Goal: Task Accomplishment & Management: Use online tool/utility

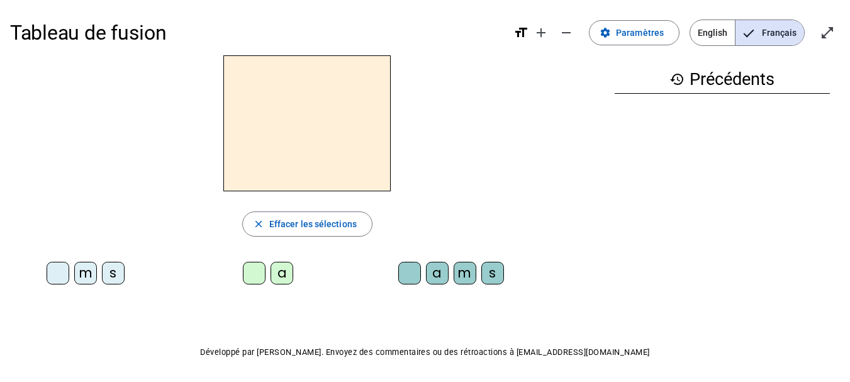
click at [80, 272] on div "m" at bounding box center [85, 273] width 23 height 23
click at [284, 272] on div "a" at bounding box center [281, 273] width 23 height 23
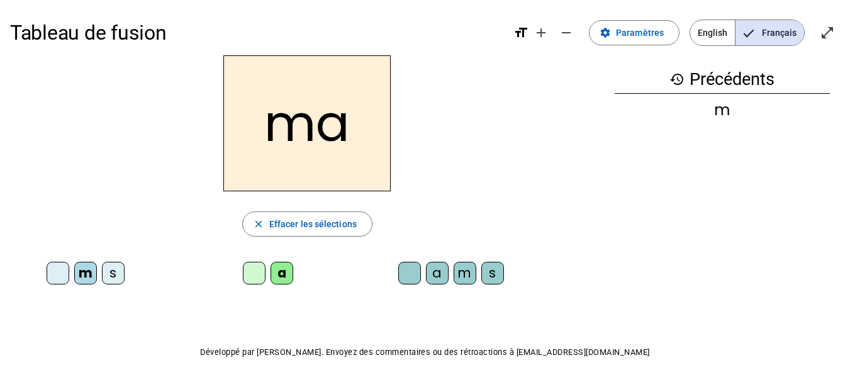
click at [466, 278] on div "m" at bounding box center [464, 273] width 23 height 23
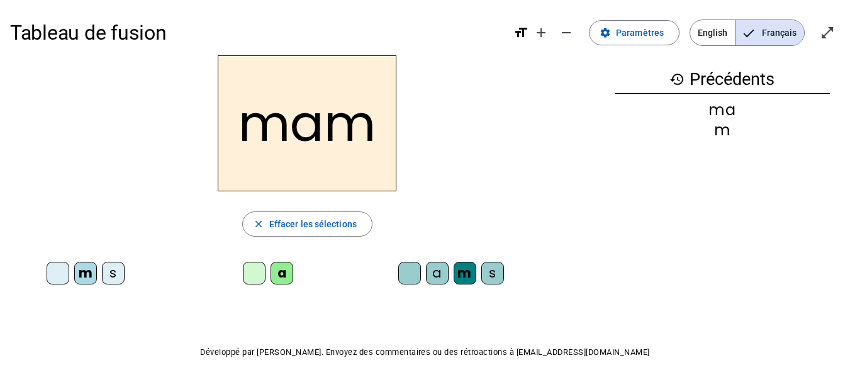
click at [465, 272] on div "m" at bounding box center [464, 273] width 23 height 23
click at [462, 273] on div "m" at bounding box center [464, 273] width 23 height 23
click at [492, 275] on div "s" at bounding box center [492, 273] width 23 height 23
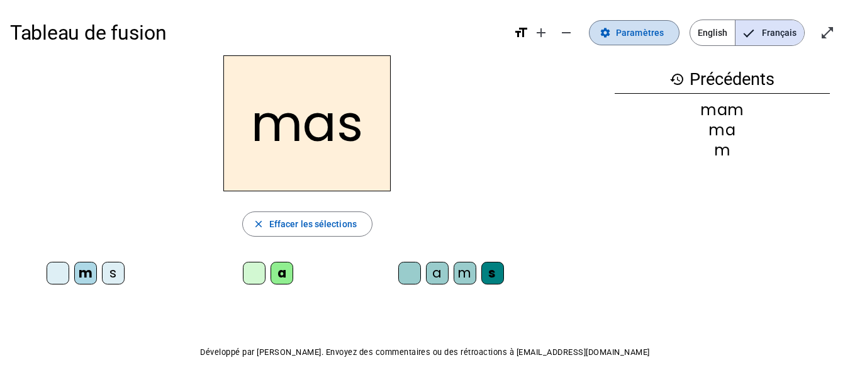
click at [653, 43] on span at bounding box center [633, 33] width 89 height 30
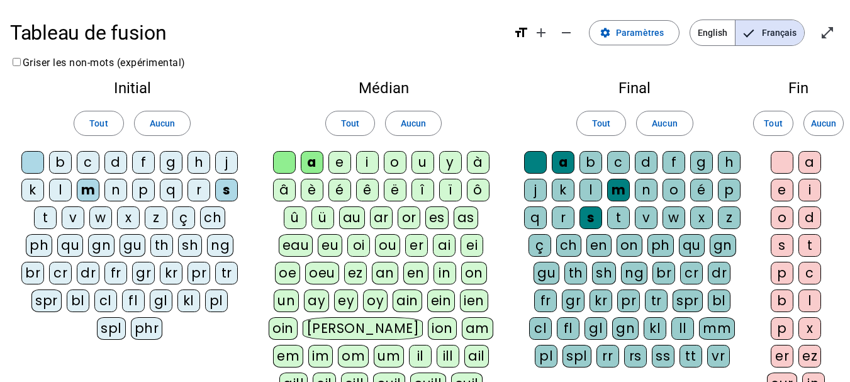
click at [316, 191] on div "è" at bounding box center [312, 190] width 23 height 23
click at [340, 193] on div "é" at bounding box center [339, 190] width 23 height 23
click at [370, 194] on div "ê" at bounding box center [367, 190] width 23 height 23
click at [395, 164] on div "o" at bounding box center [395, 162] width 23 height 23
click at [421, 164] on div "u" at bounding box center [422, 162] width 23 height 23
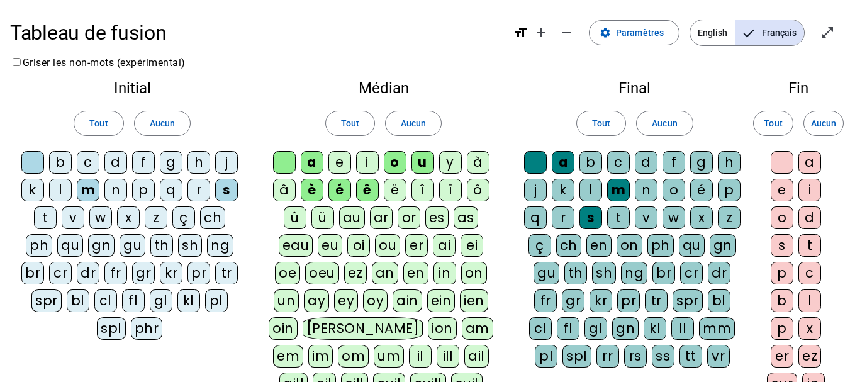
click at [582, 187] on div "l" at bounding box center [590, 190] width 23 height 23
click at [567, 218] on div "r" at bounding box center [563, 217] width 23 height 23
click at [646, 216] on div "v" at bounding box center [646, 217] width 23 height 23
click at [646, 162] on div "d" at bounding box center [646, 162] width 23 height 23
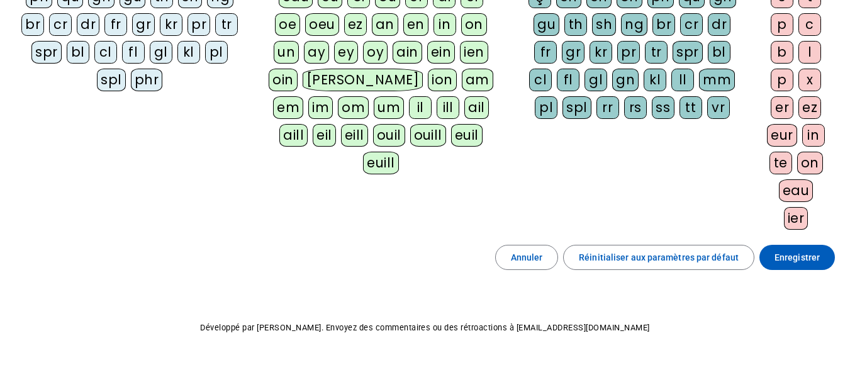
scroll to position [269, 0]
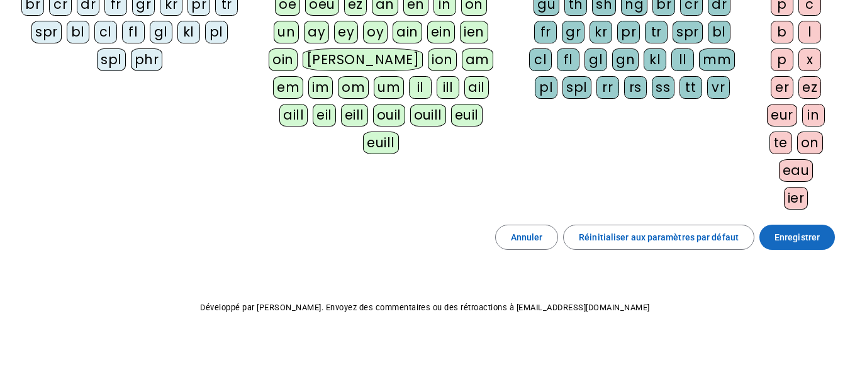
click at [796, 245] on span at bounding box center [796, 237] width 75 height 30
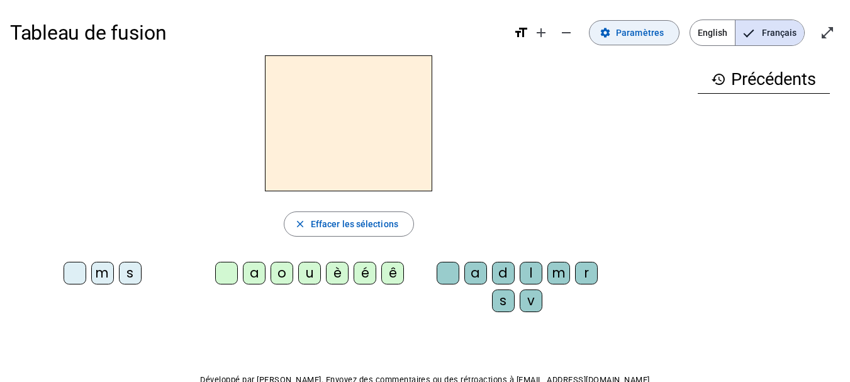
click at [646, 32] on span "Paramètres" at bounding box center [640, 32] width 48 height 15
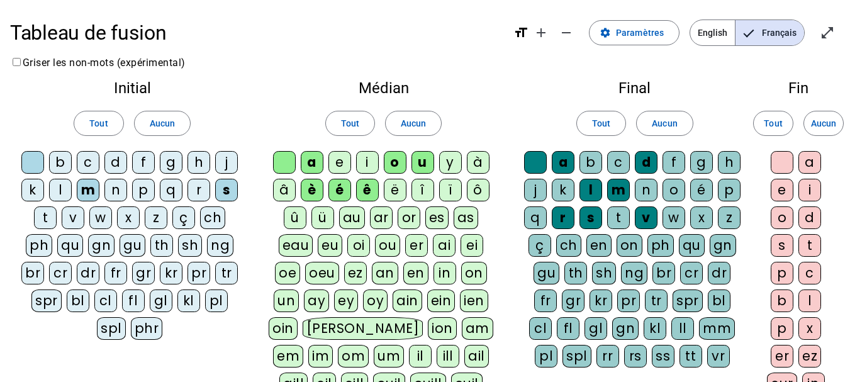
click at [108, 191] on div "n" at bounding box center [115, 190] width 23 height 23
click at [59, 162] on div "b" at bounding box center [60, 162] width 23 height 23
click at [127, 163] on div "d" at bounding box center [115, 162] width 23 height 23
click at [142, 165] on div "f" at bounding box center [143, 162] width 23 height 23
click at [173, 168] on div "g" at bounding box center [171, 162] width 23 height 23
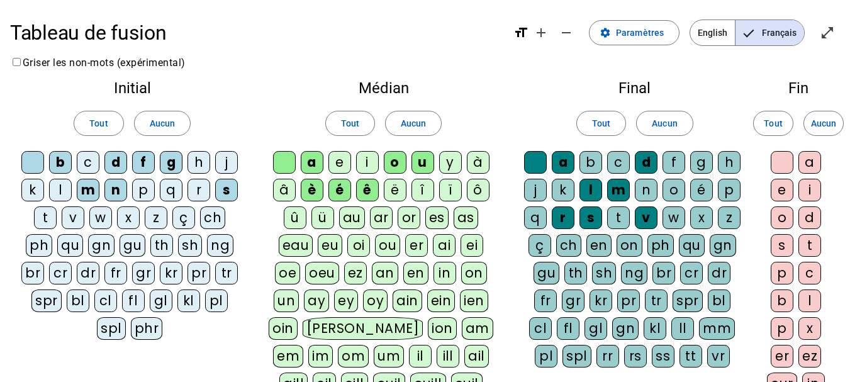
click at [133, 245] on div "gu" at bounding box center [133, 245] width 26 height 23
click at [67, 189] on div "l" at bounding box center [60, 190] width 23 height 23
click at [48, 218] on div "t" at bounding box center [45, 217] width 23 height 23
click at [203, 187] on div "r" at bounding box center [198, 190] width 23 height 23
click at [231, 169] on div "j" at bounding box center [226, 162] width 23 height 23
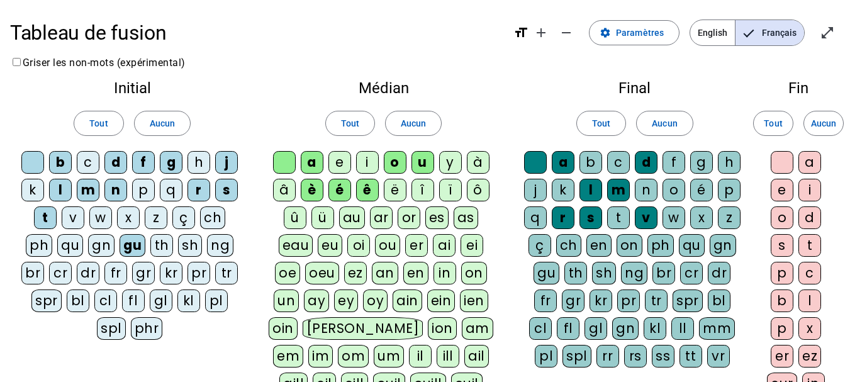
scroll to position [269, 0]
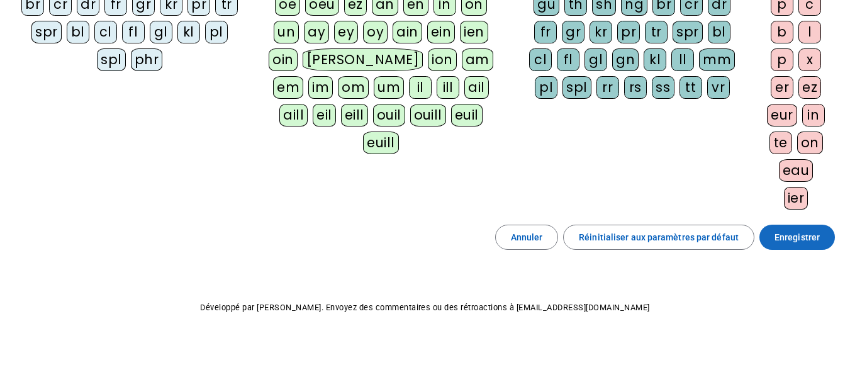
click at [807, 237] on span "Enregistrer" at bounding box center [796, 237] width 45 height 15
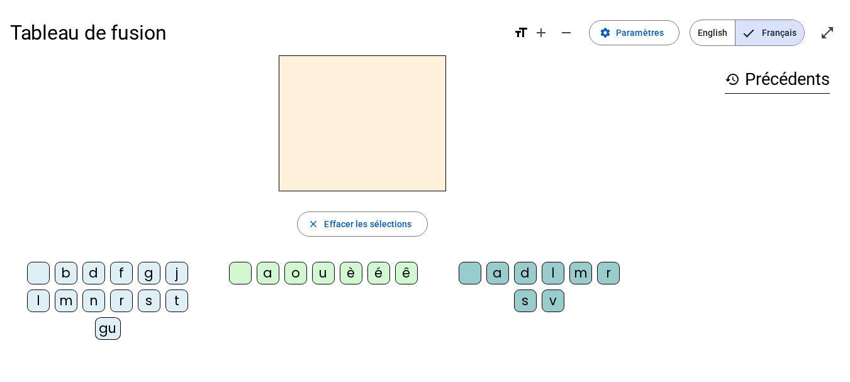
click at [43, 302] on div "l" at bounding box center [38, 300] width 23 height 23
click at [267, 276] on div "a" at bounding box center [268, 273] width 23 height 23
click at [289, 277] on div "o" at bounding box center [295, 273] width 23 height 23
click at [526, 272] on div "d" at bounding box center [525, 273] width 23 height 23
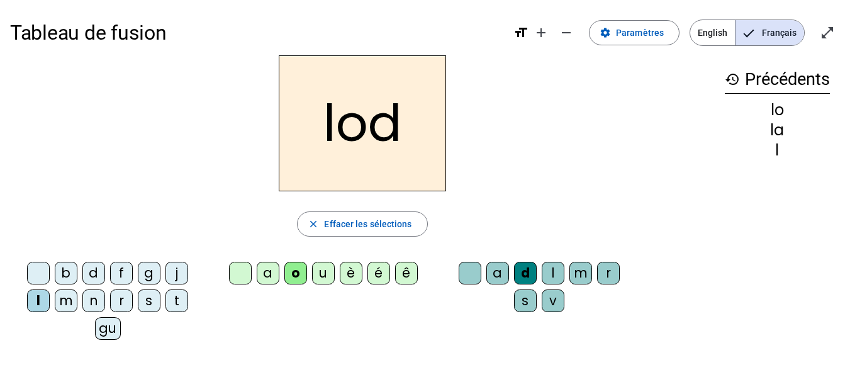
click at [551, 302] on div "v" at bounding box center [553, 300] width 23 height 23
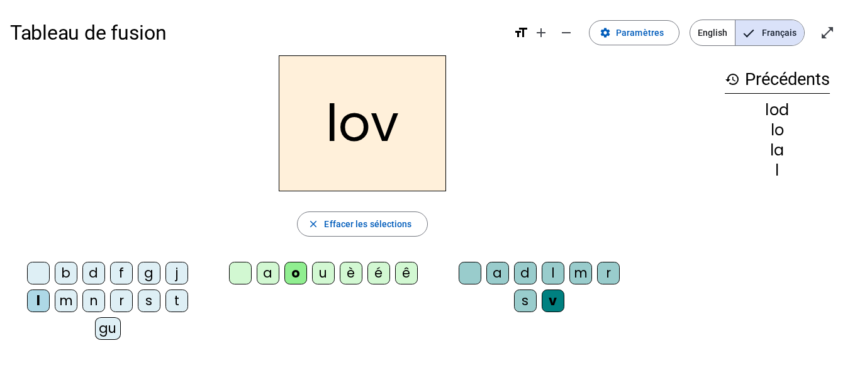
click at [65, 300] on div "m" at bounding box center [66, 300] width 23 height 23
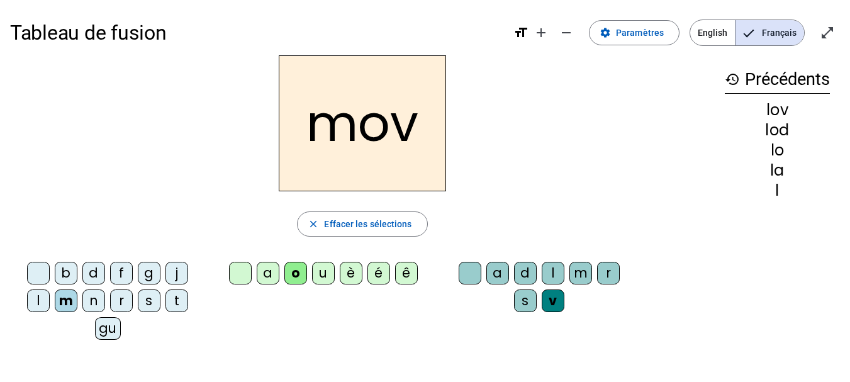
click at [603, 272] on div "r" at bounding box center [608, 273] width 23 height 23
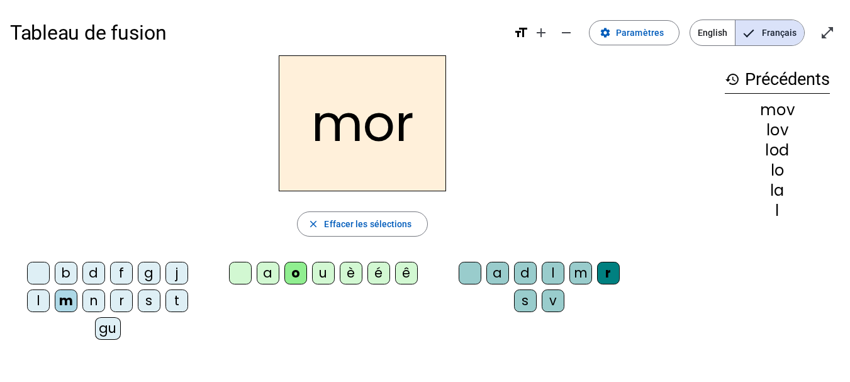
click at [320, 270] on div "u" at bounding box center [323, 273] width 23 height 23
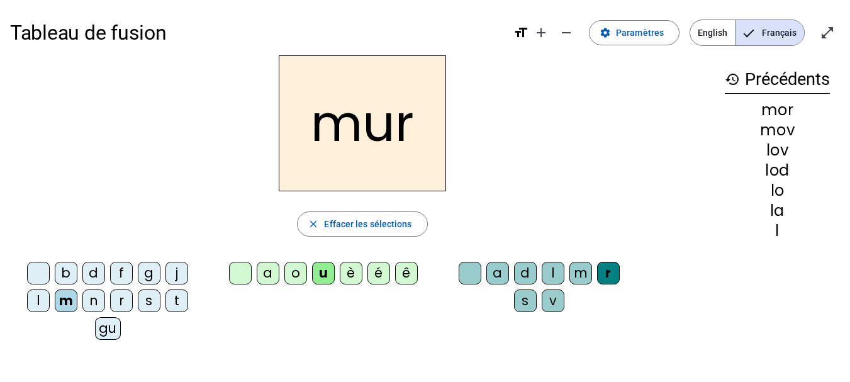
click at [266, 277] on div "a" at bounding box center [268, 273] width 23 height 23
click at [118, 301] on div "r" at bounding box center [121, 300] width 23 height 23
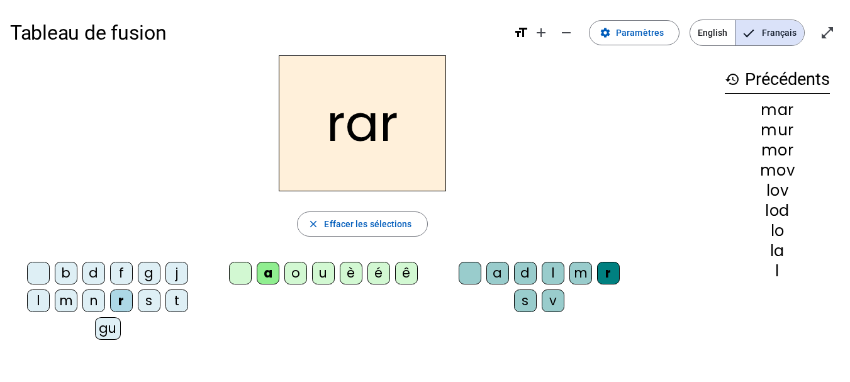
click at [175, 301] on div "t" at bounding box center [176, 300] width 23 height 23
click at [110, 326] on div "gu" at bounding box center [108, 328] width 26 height 23
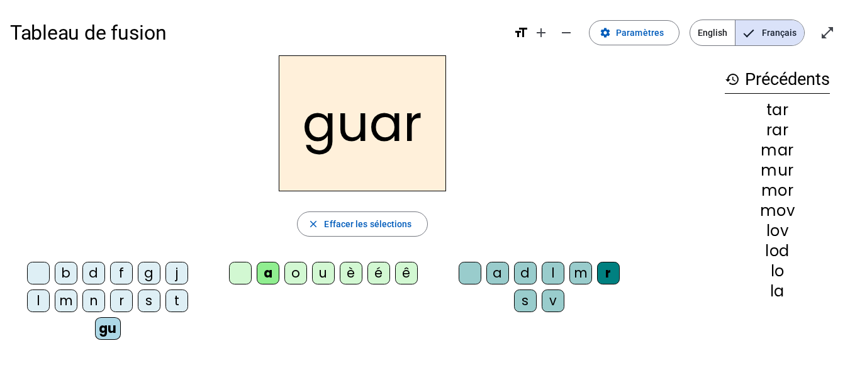
click at [145, 276] on div "g" at bounding box center [149, 273] width 23 height 23
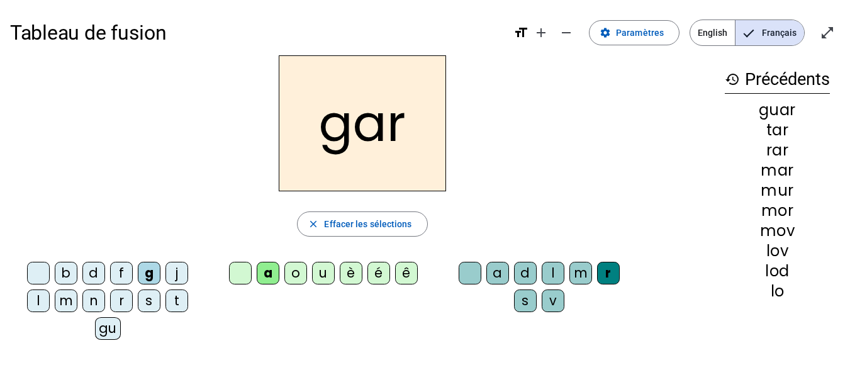
click at [123, 269] on div "f" at bounding box center [121, 273] width 23 height 23
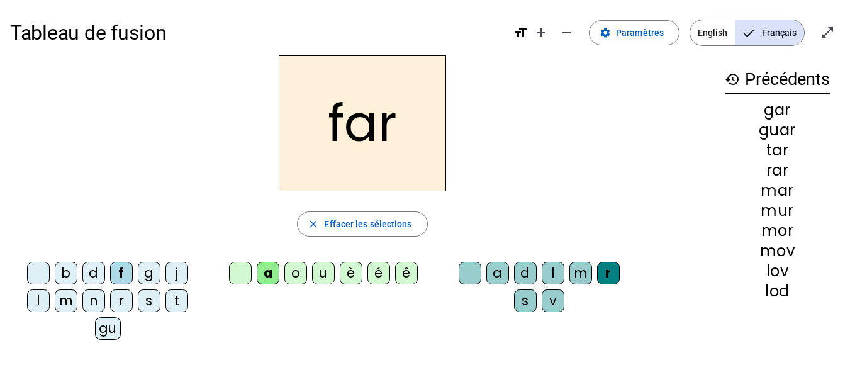
click at [408, 275] on div "ê" at bounding box center [406, 273] width 23 height 23
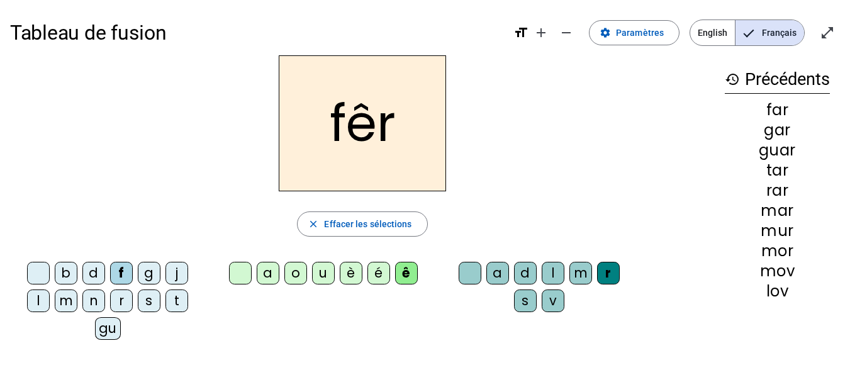
click at [551, 275] on div "l" at bounding box center [553, 273] width 23 height 23
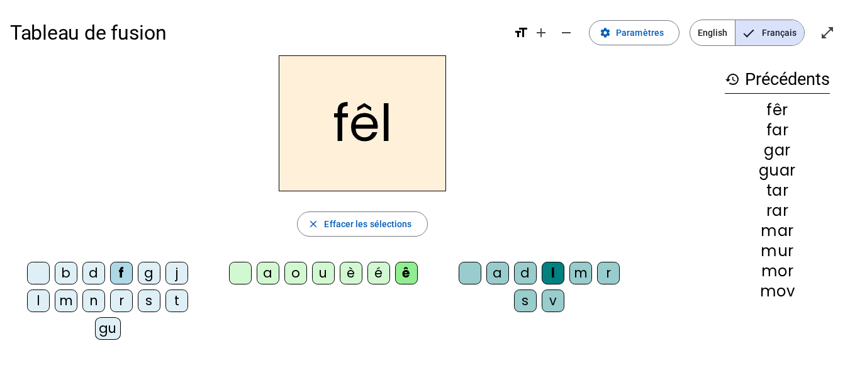
click at [557, 299] on div "v" at bounding box center [553, 300] width 23 height 23
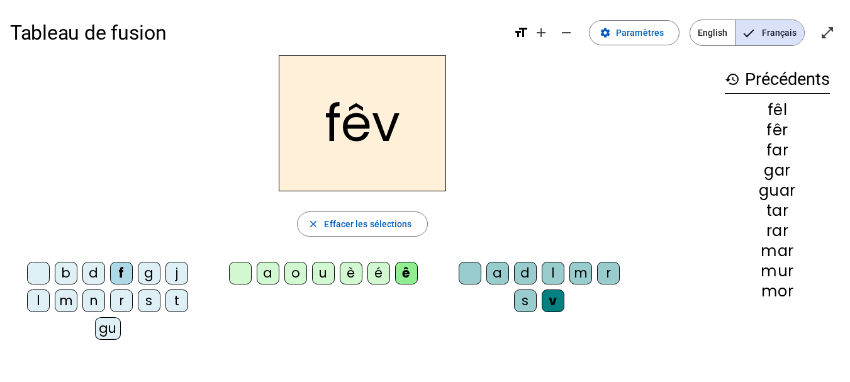
click at [518, 297] on div "s" at bounding box center [525, 300] width 23 height 23
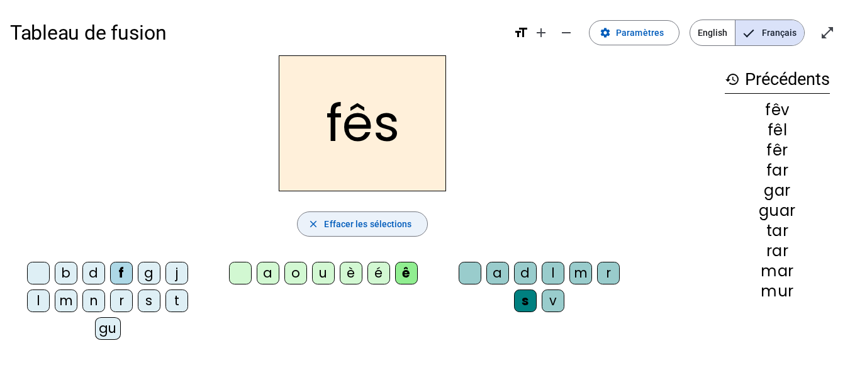
click at [408, 226] on span "Effacer les sélections" at bounding box center [367, 223] width 87 height 15
